Goal: Check status

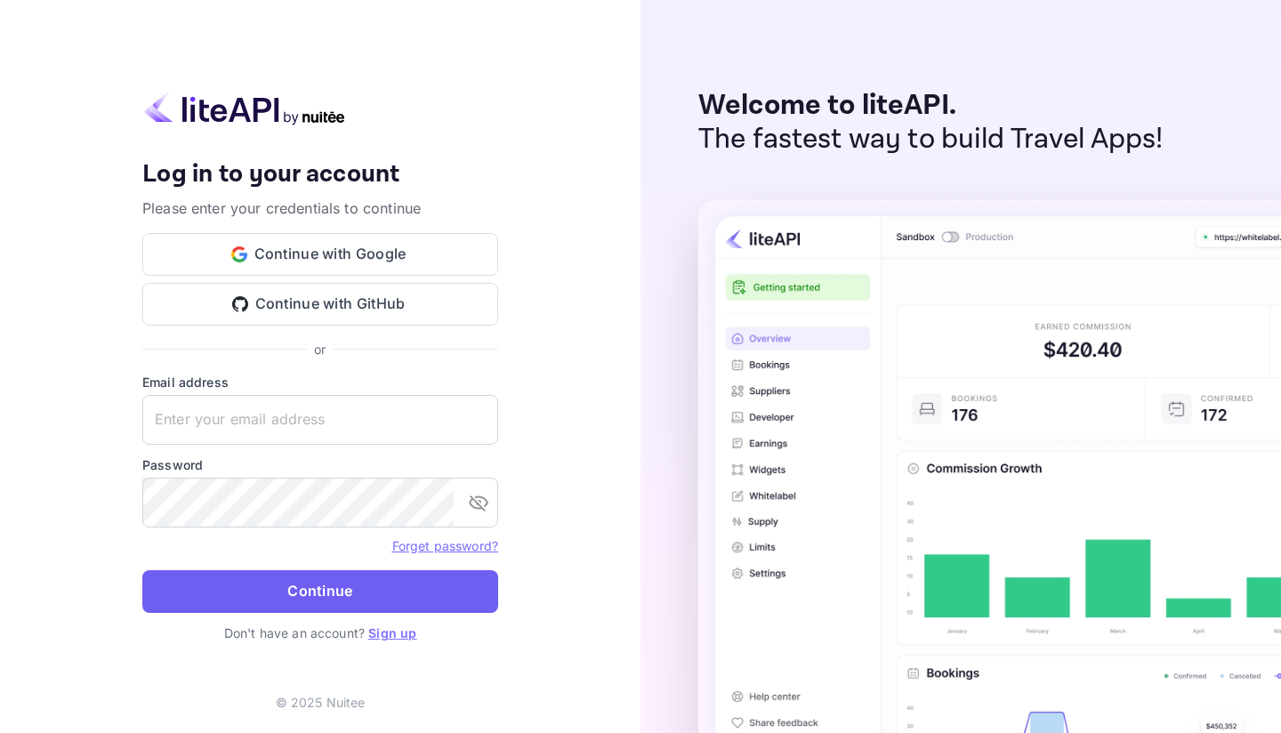
type input "[EMAIL_ADDRESS][DOMAIN_NAME]"
click at [261, 579] on button "Continue" at bounding box center [320, 591] width 356 height 43
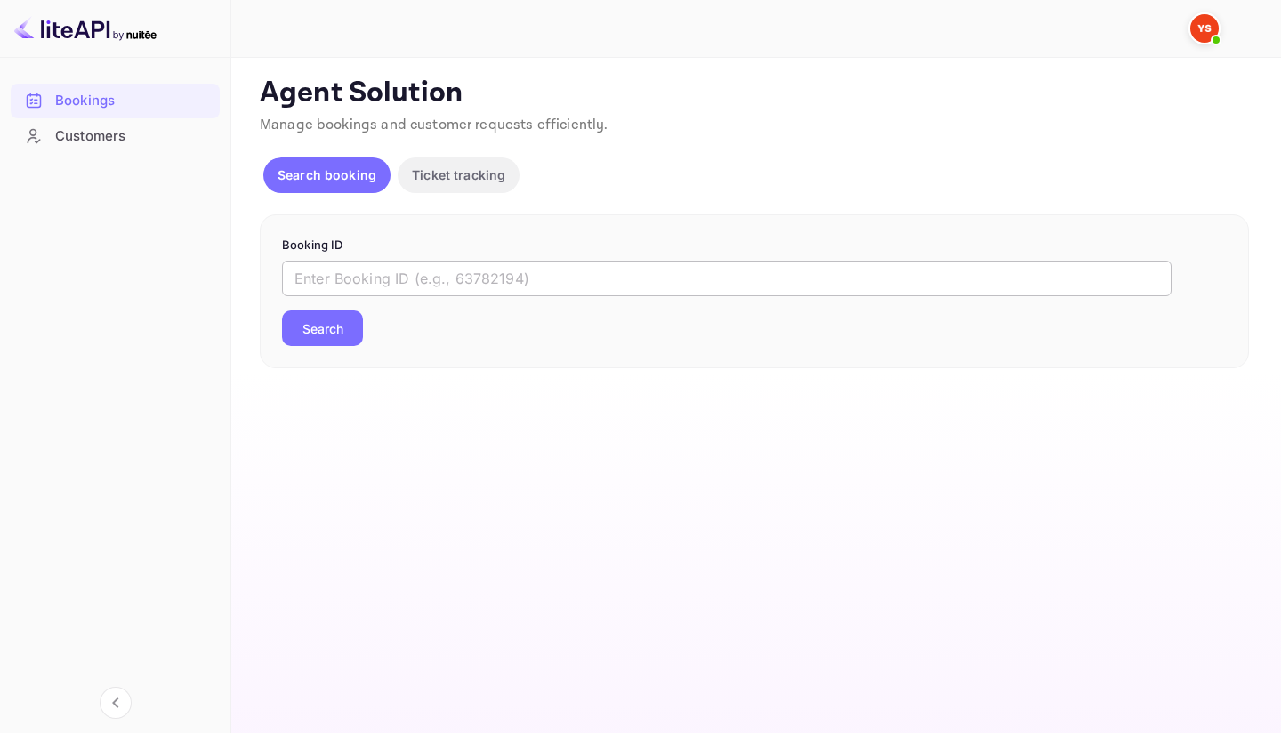
click at [339, 265] on input "text" at bounding box center [727, 279] width 890 height 36
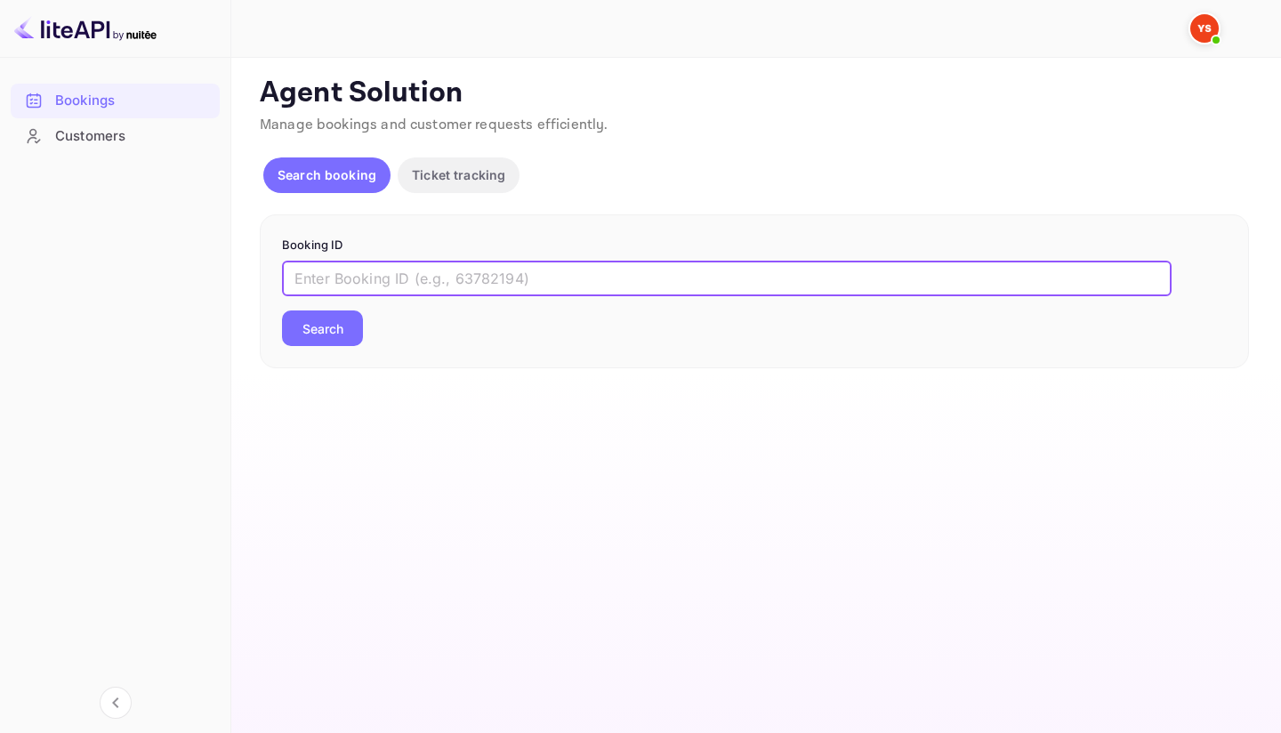
paste input "9471850"
type input "9471850"
click at [334, 320] on button "Search" at bounding box center [322, 328] width 81 height 36
